Goal: Find specific page/section: Find specific page/section

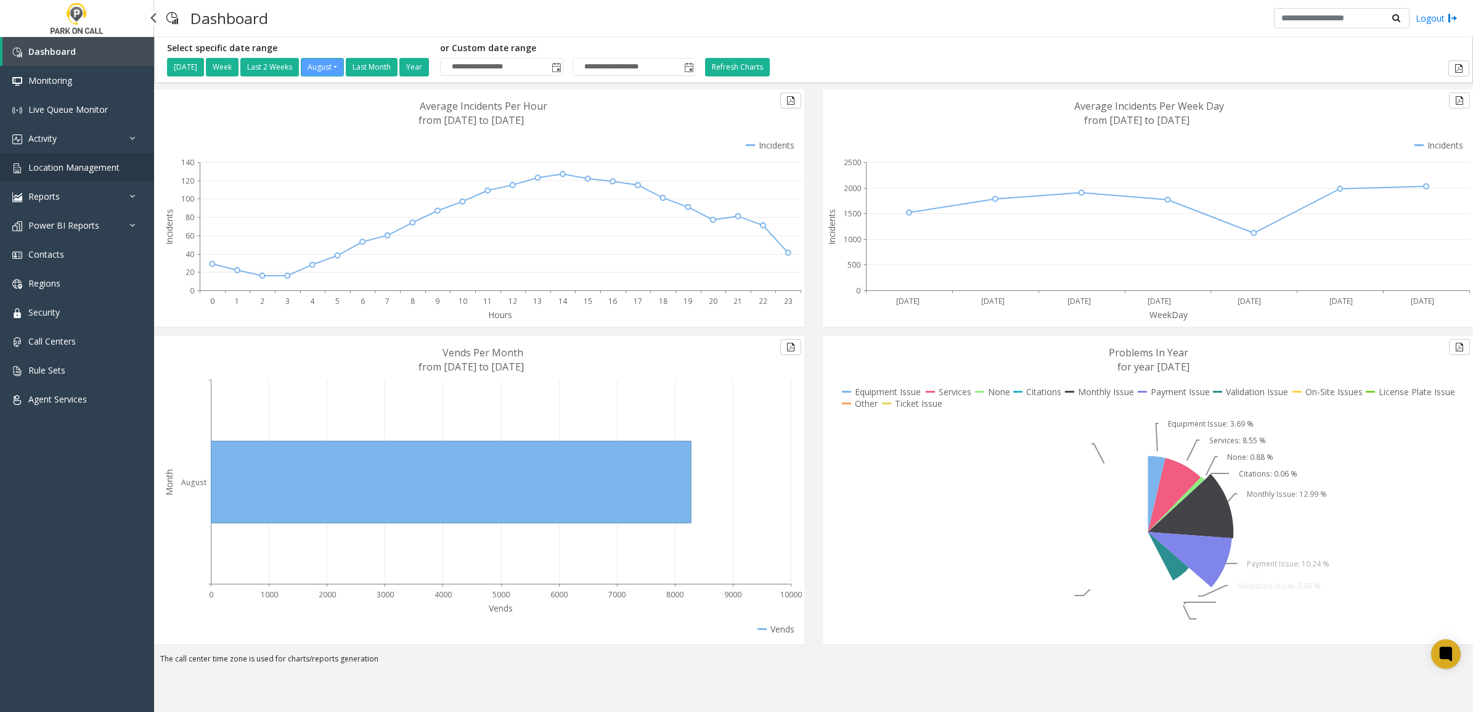
click at [55, 164] on span "Location Management" at bounding box center [73, 167] width 91 height 12
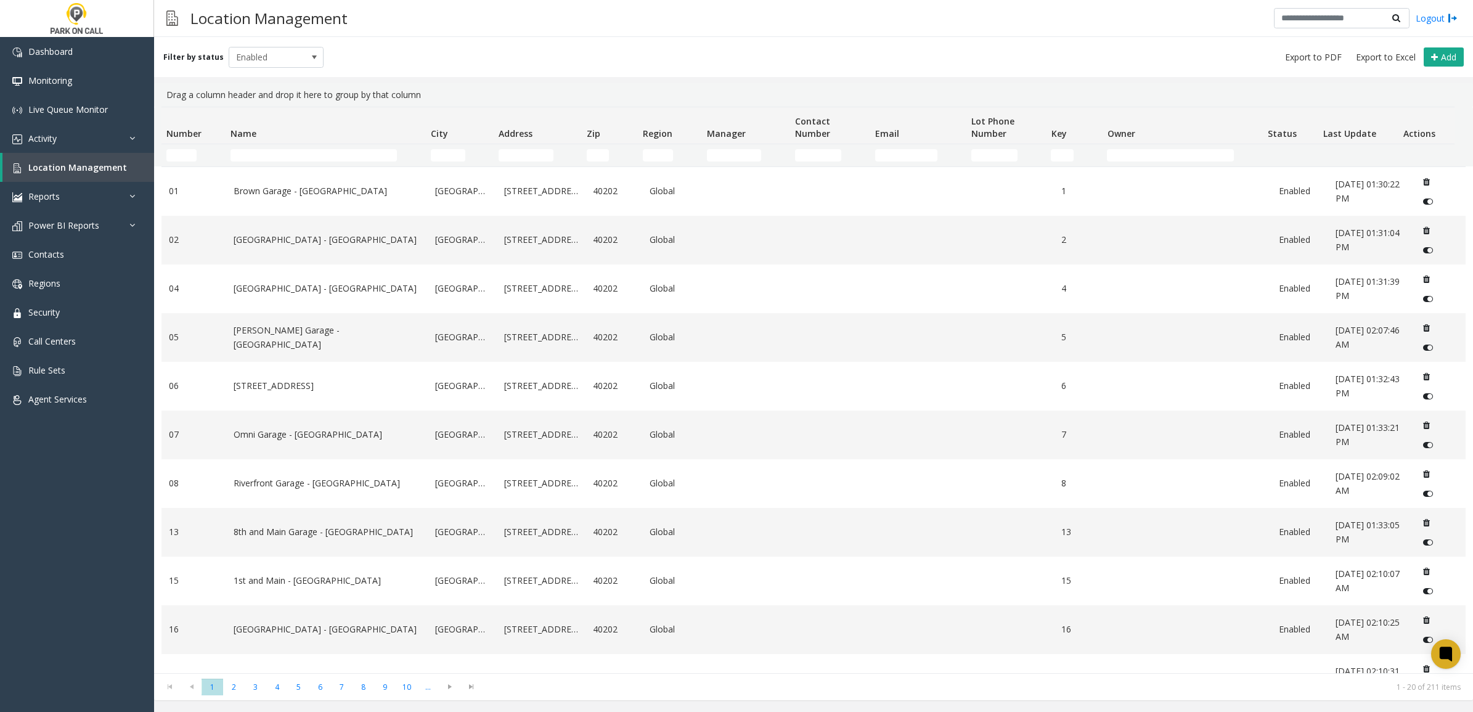
click at [272, 163] on td "Name Filter" at bounding box center [325, 155] width 200 height 22
click at [278, 155] on input "Name Filter" at bounding box center [313, 155] width 166 height 12
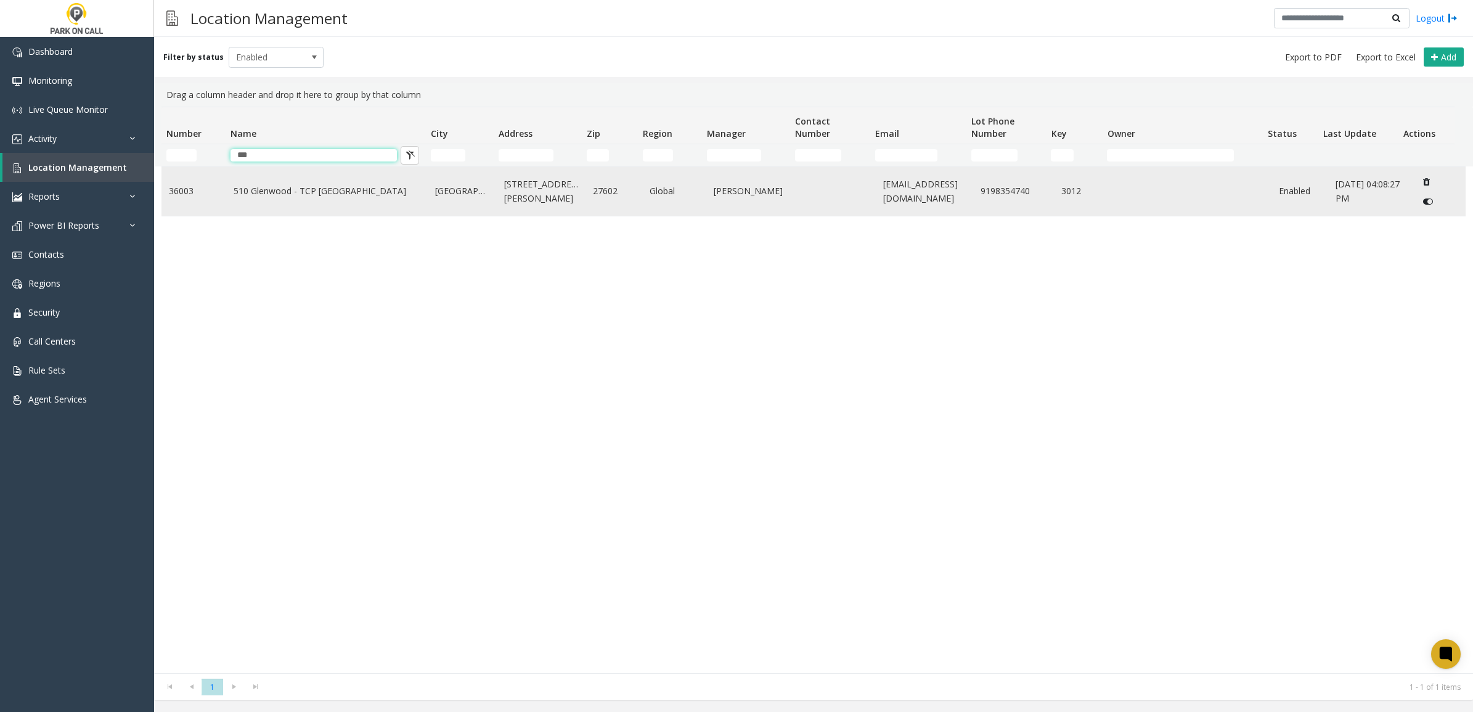
type input "***"
click at [387, 208] on td "510 Glenwood - TCP [GEOGRAPHIC_DATA]" at bounding box center [327, 191] width 202 height 49
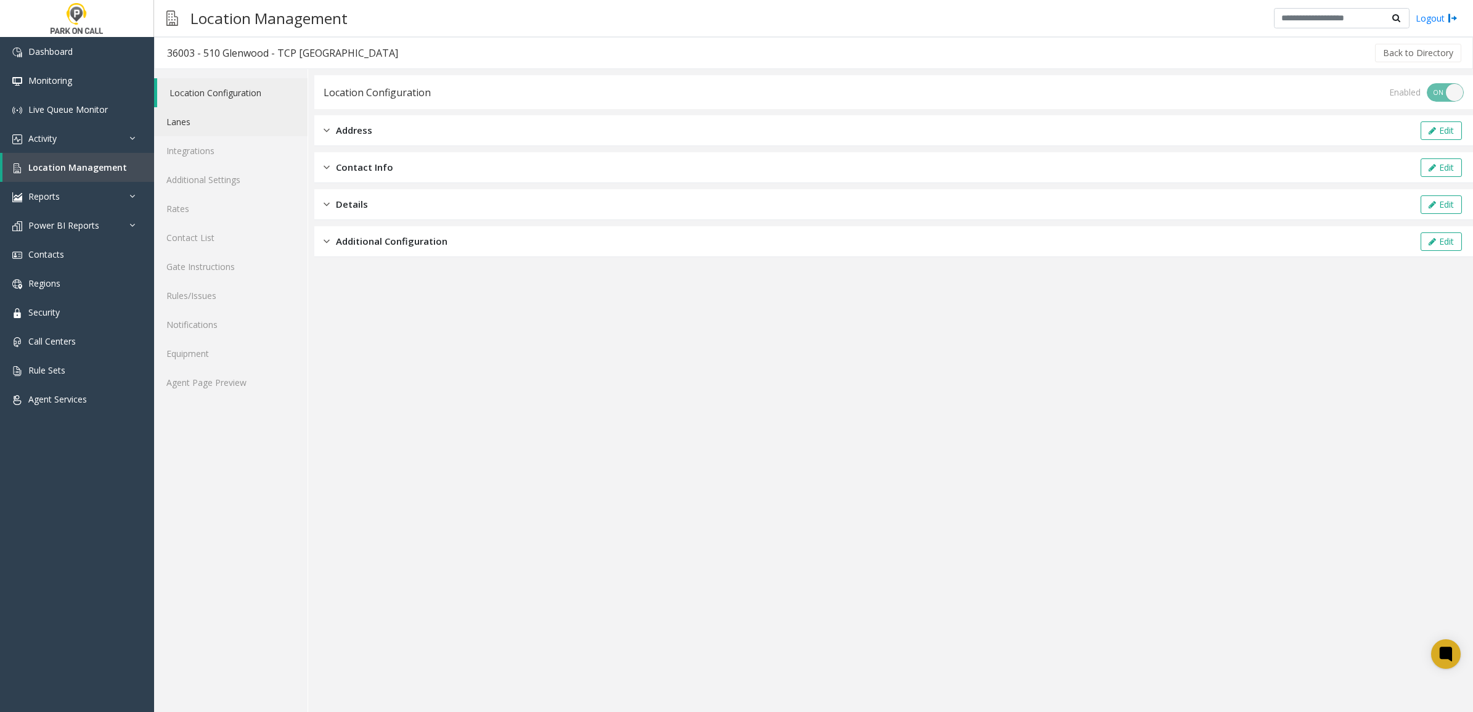
click at [247, 125] on link "Lanes" at bounding box center [230, 121] width 153 height 29
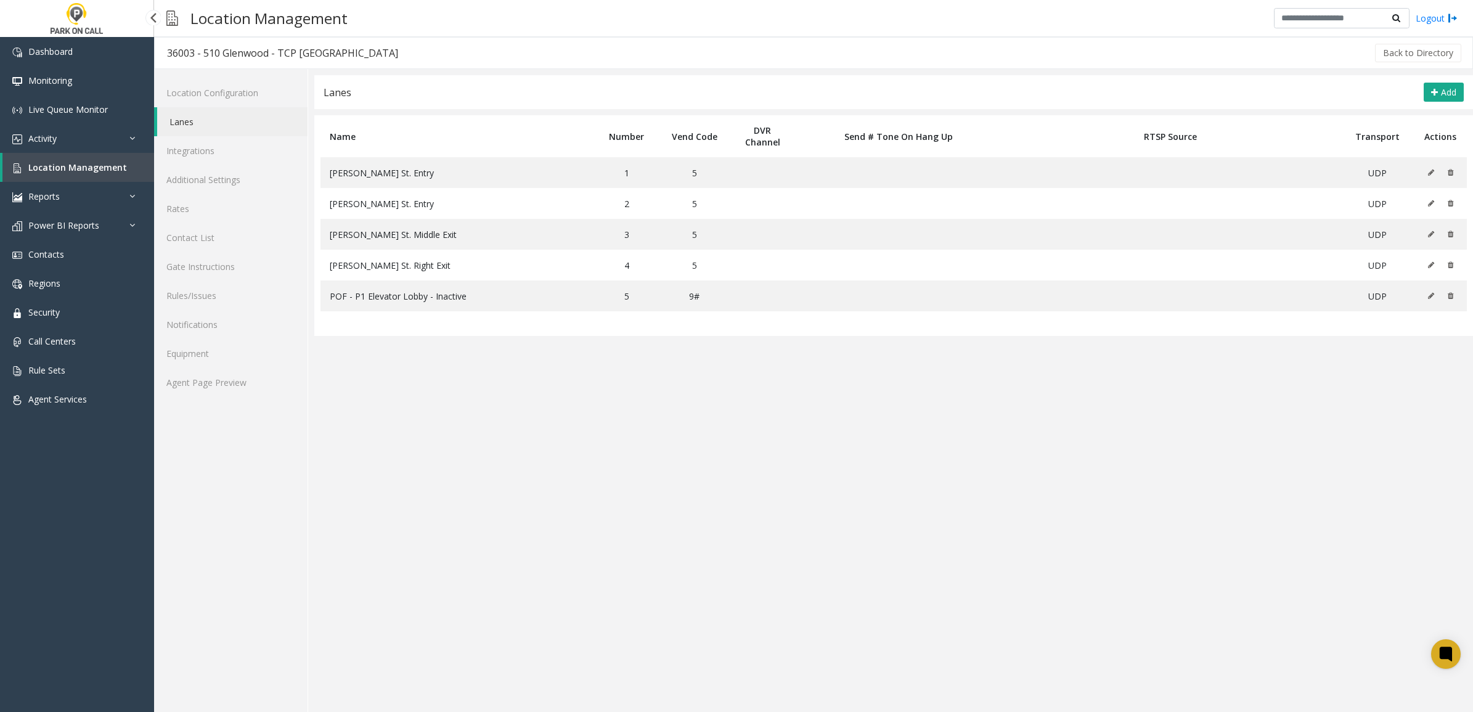
click at [63, 165] on span "Location Management" at bounding box center [77, 167] width 99 height 12
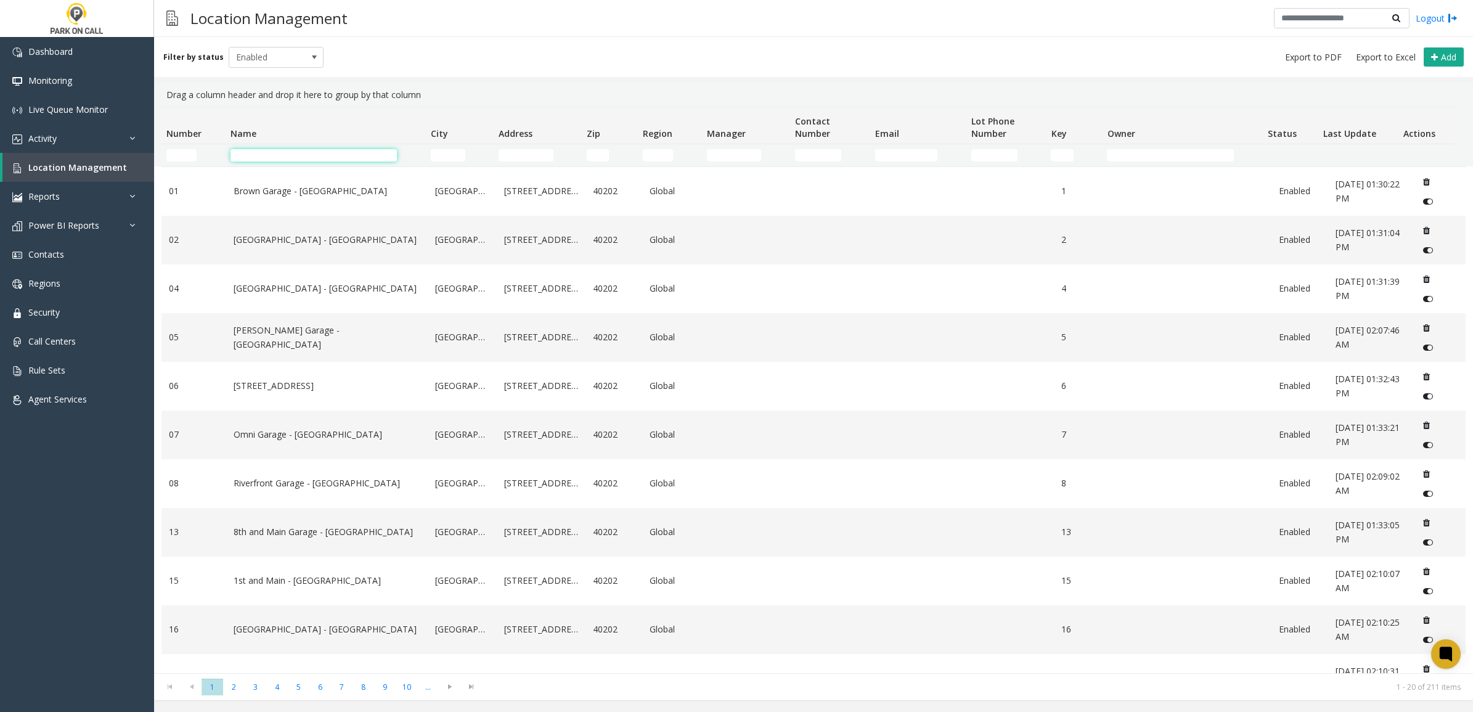
click at [299, 157] on input "Name Filter" at bounding box center [313, 155] width 166 height 12
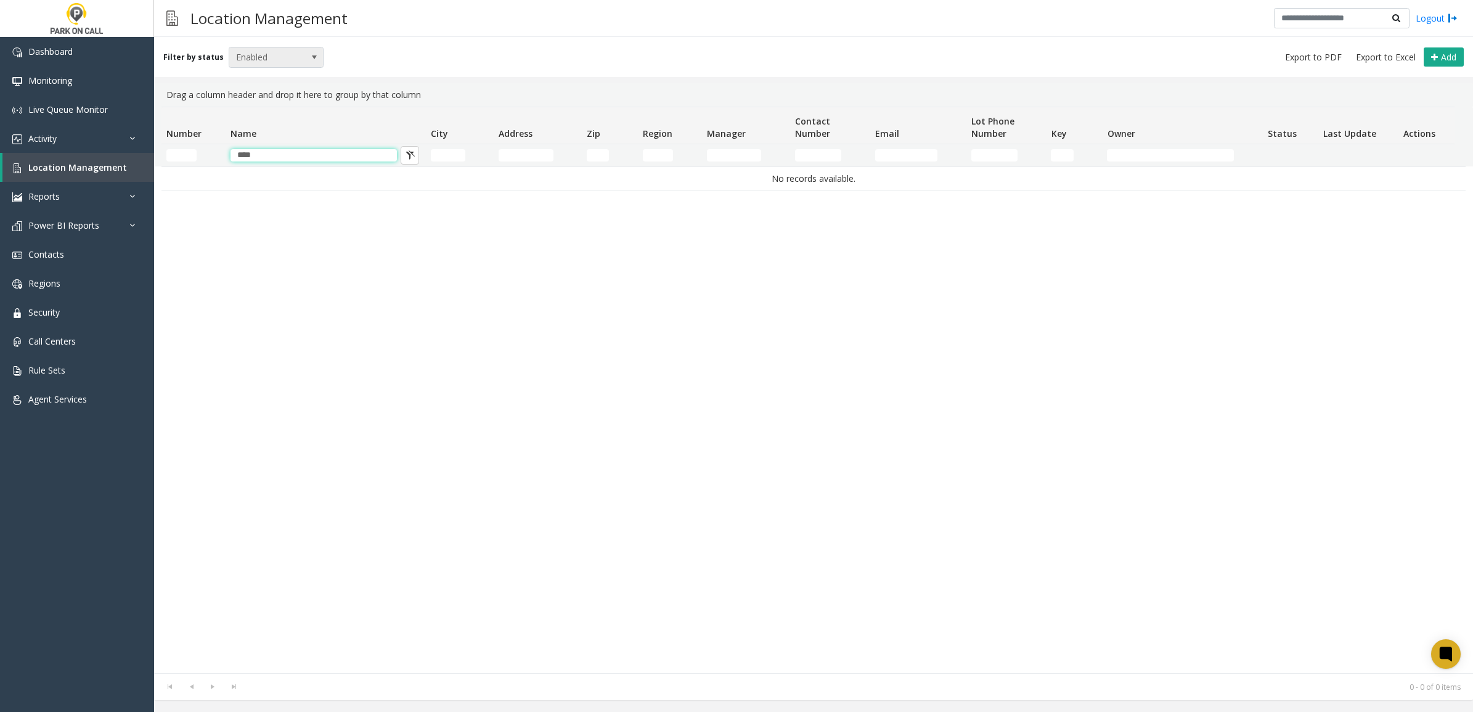
type input "****"
click at [278, 57] on span "Enabled" at bounding box center [266, 57] width 75 height 20
click at [281, 82] on li "All" at bounding box center [270, 77] width 91 height 17
